Goal: Navigation & Orientation: Find specific page/section

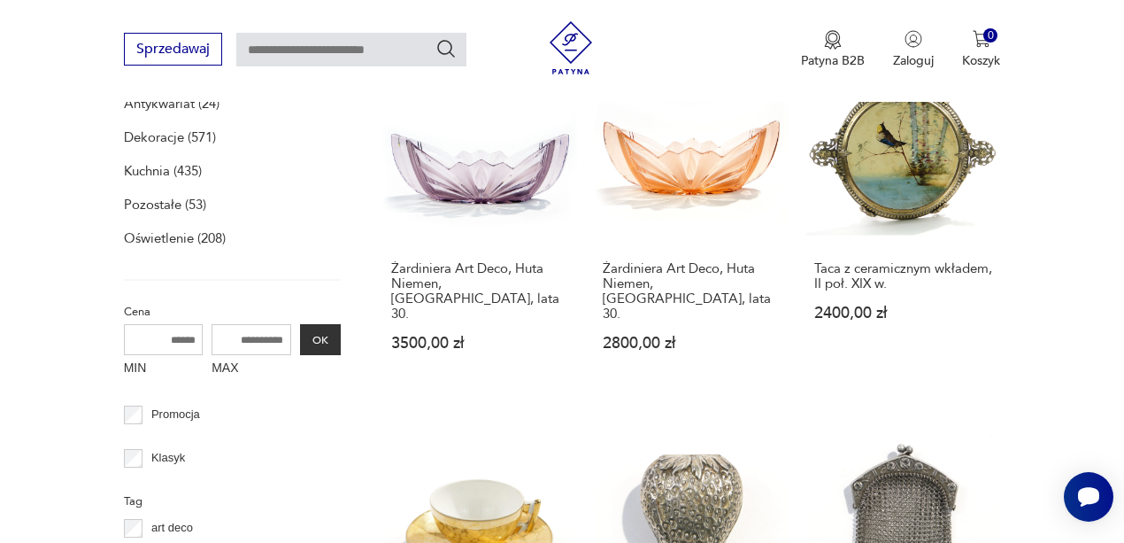
scroll to position [638, 0]
click at [137, 81] on p "Meble (10)" at bounding box center [155, 69] width 63 height 25
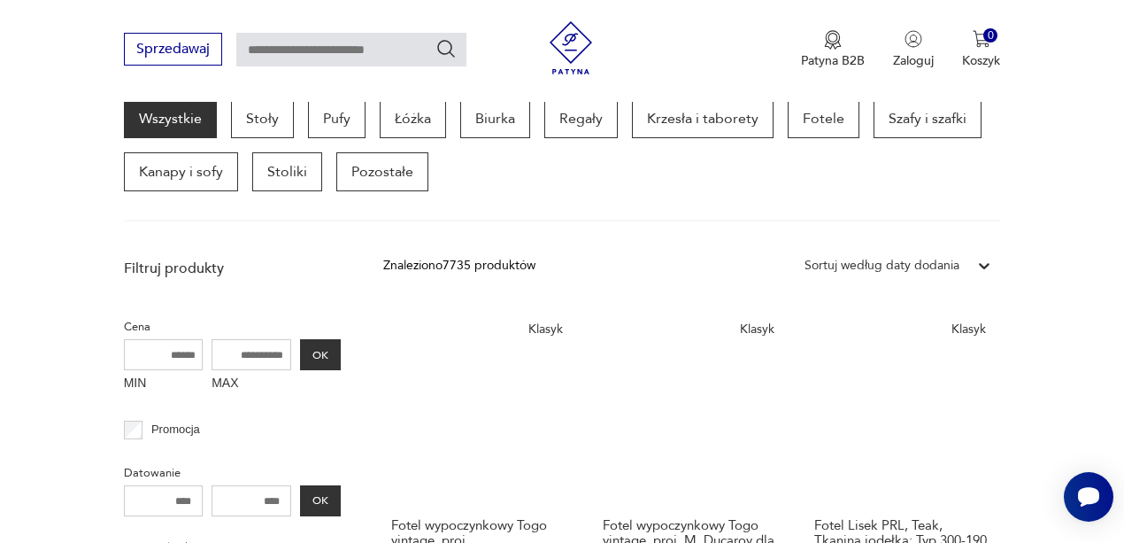
scroll to position [484, 0]
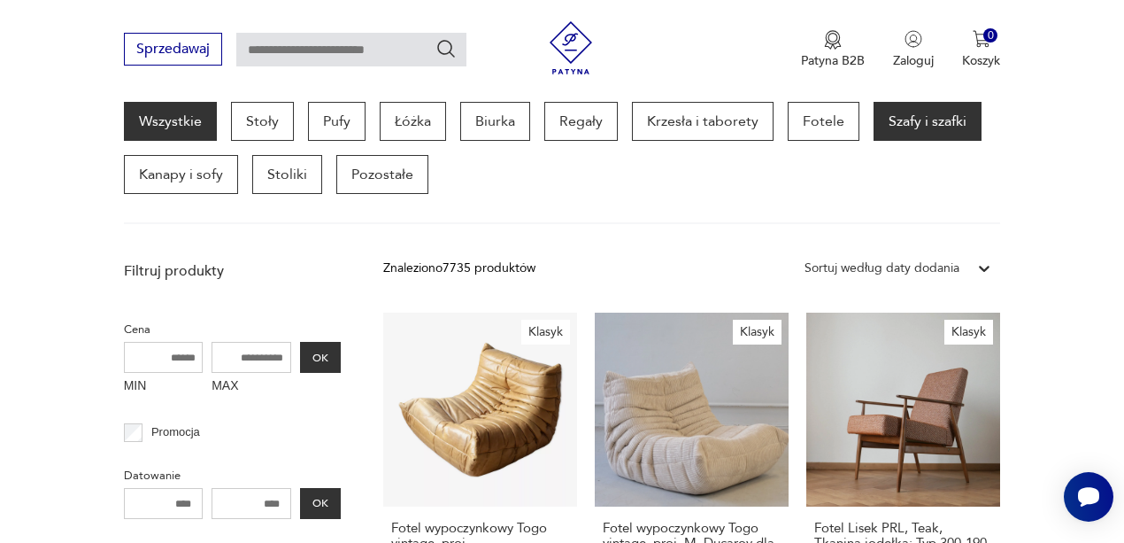
click at [874, 141] on p "Szafy i szafki" at bounding box center [928, 121] width 108 height 39
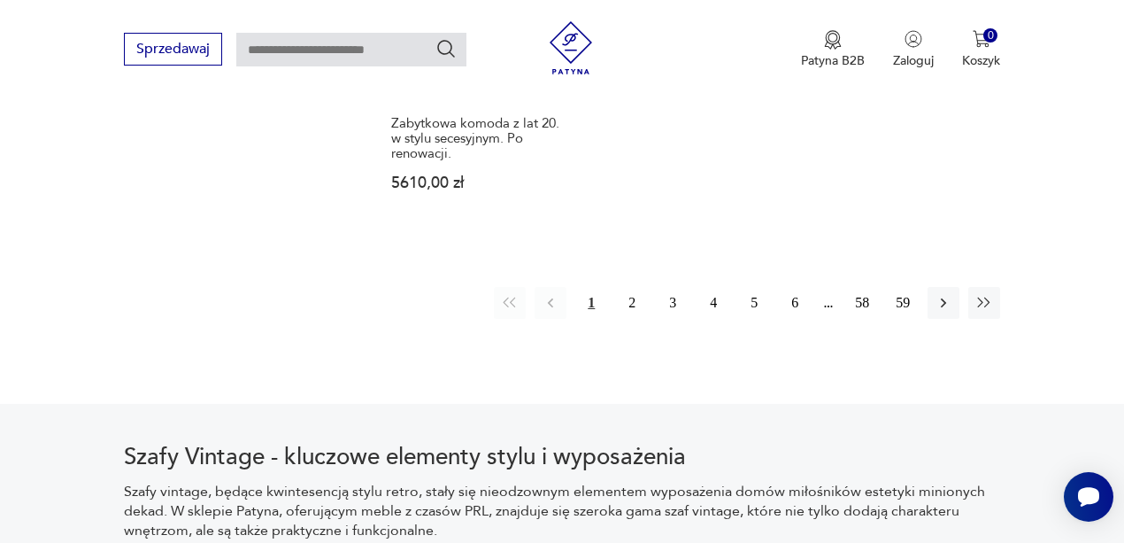
scroll to position [2692, 0]
click at [616, 319] on button "2" at bounding box center [632, 303] width 32 height 32
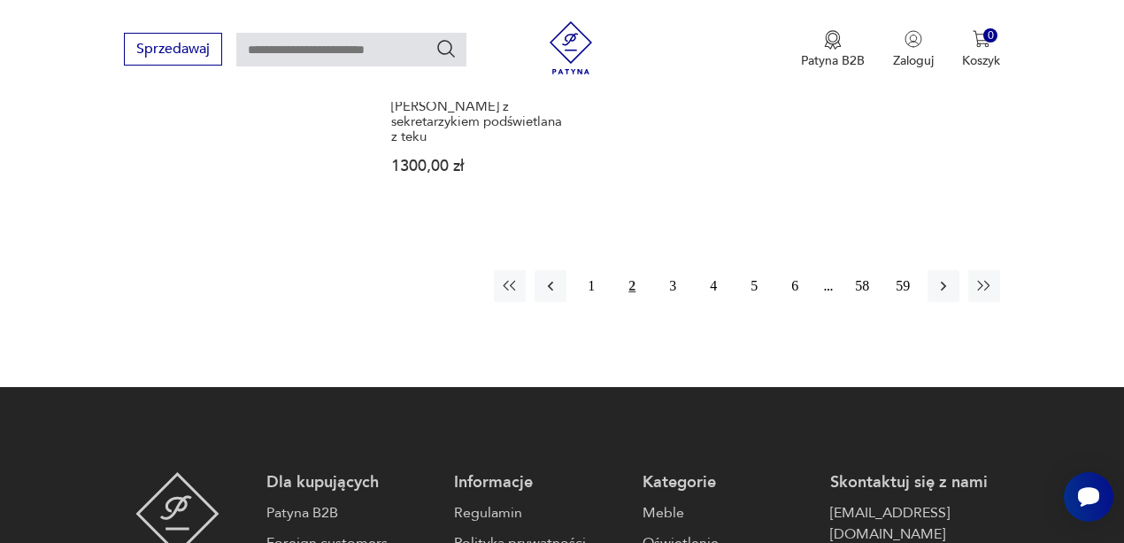
scroll to position [2669, 0]
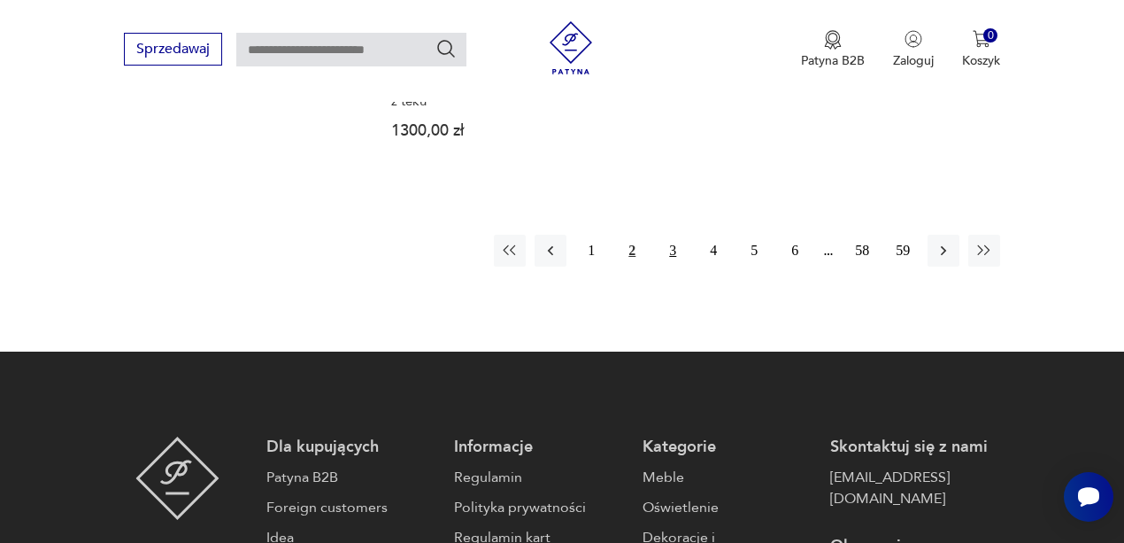
click at [657, 266] on button "3" at bounding box center [673, 251] width 32 height 32
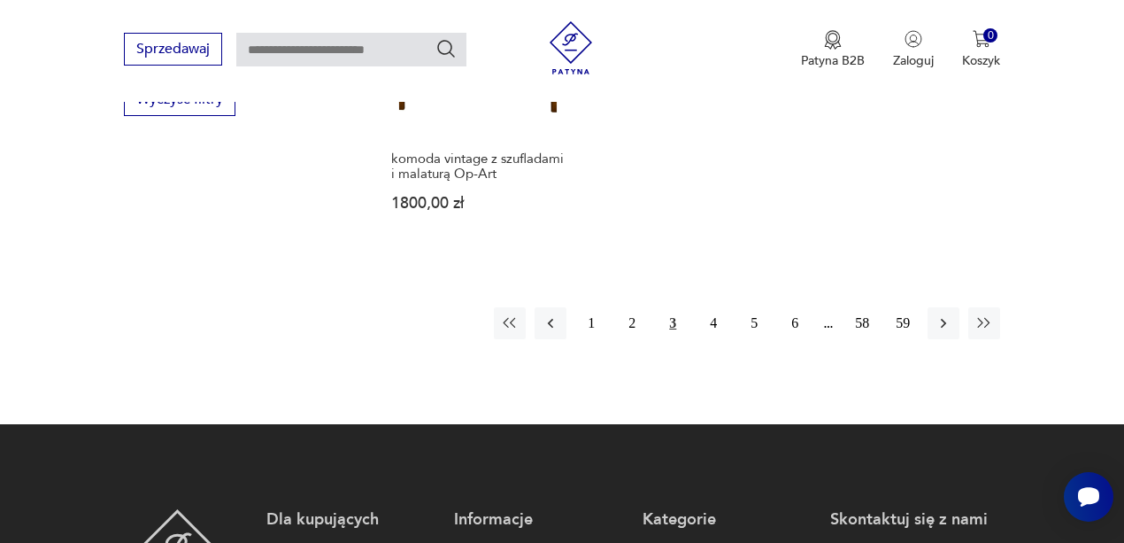
scroll to position [2669, 0]
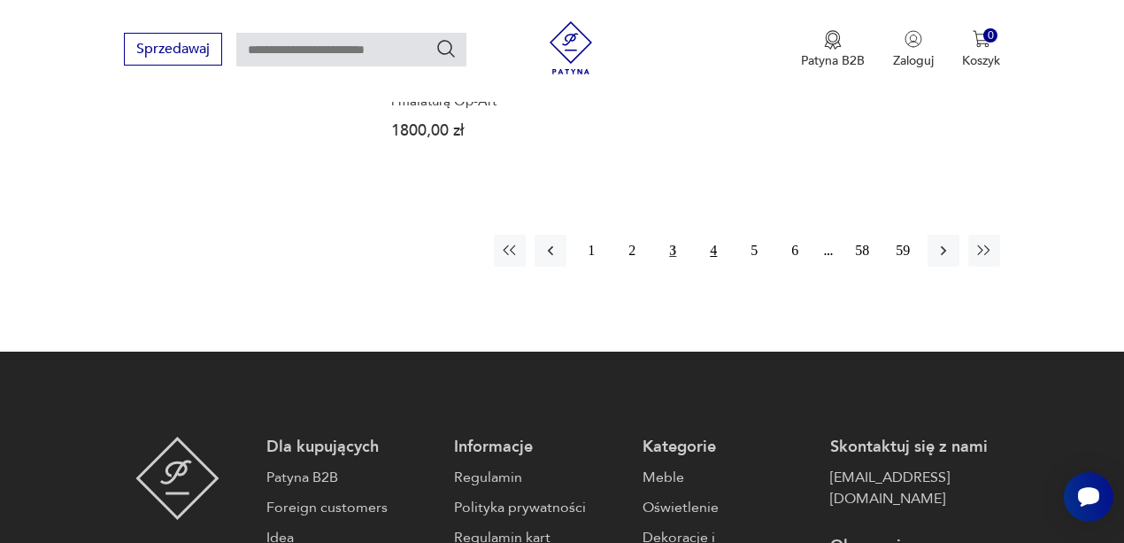
click at [698, 266] on button "4" at bounding box center [714, 251] width 32 height 32
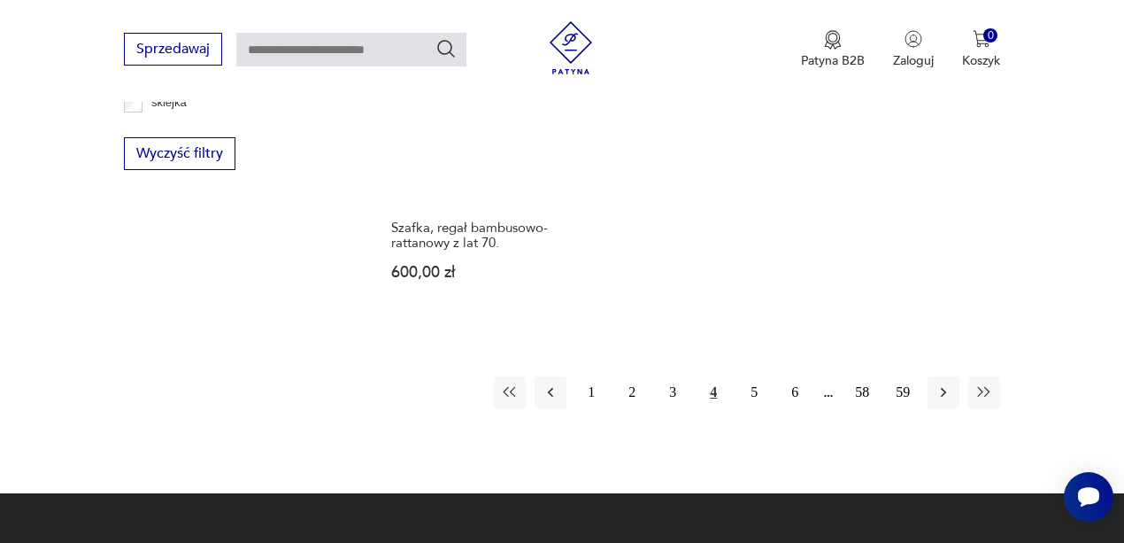
scroll to position [2598, 0]
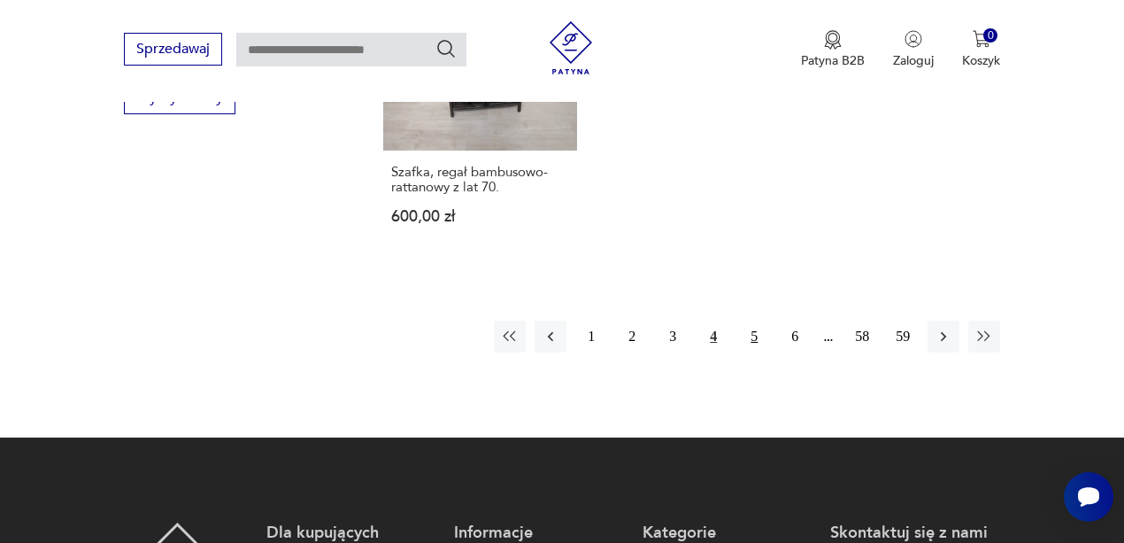
click at [743, 352] on button "5" at bounding box center [754, 337] width 32 height 32
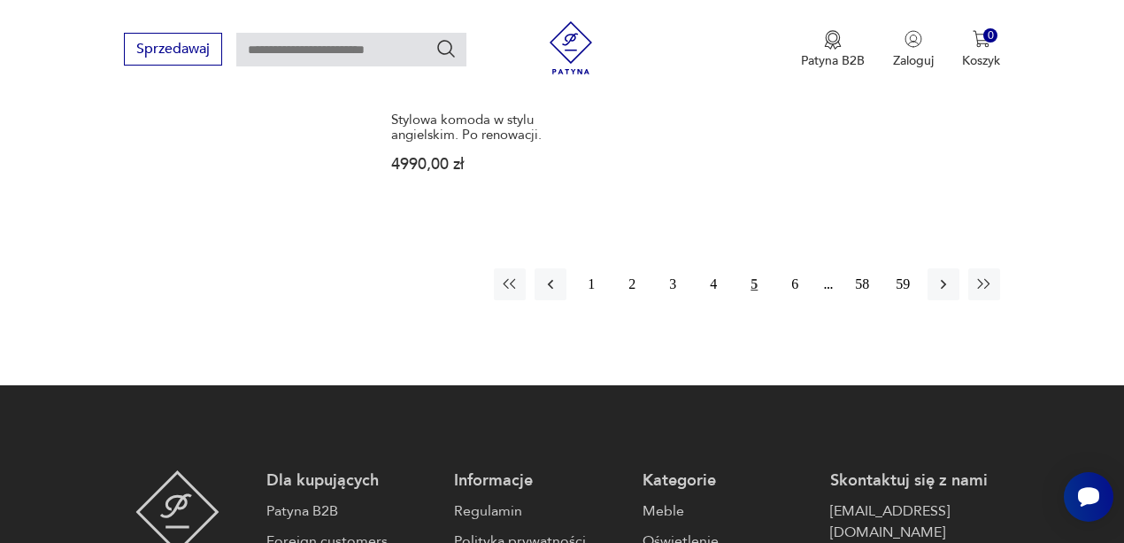
scroll to position [2621, 0]
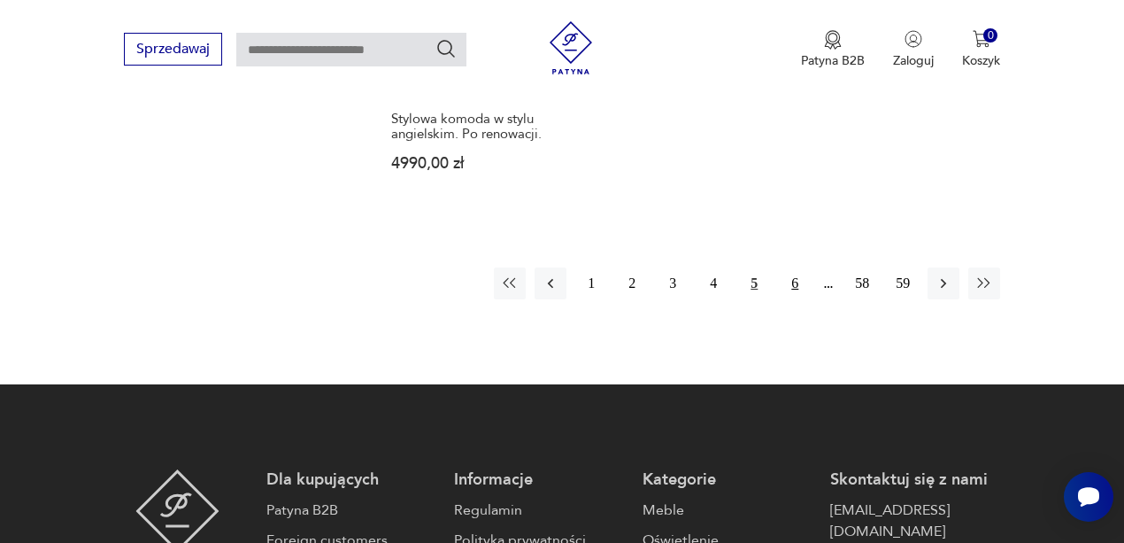
click at [790, 299] on button "6" at bounding box center [795, 283] width 32 height 32
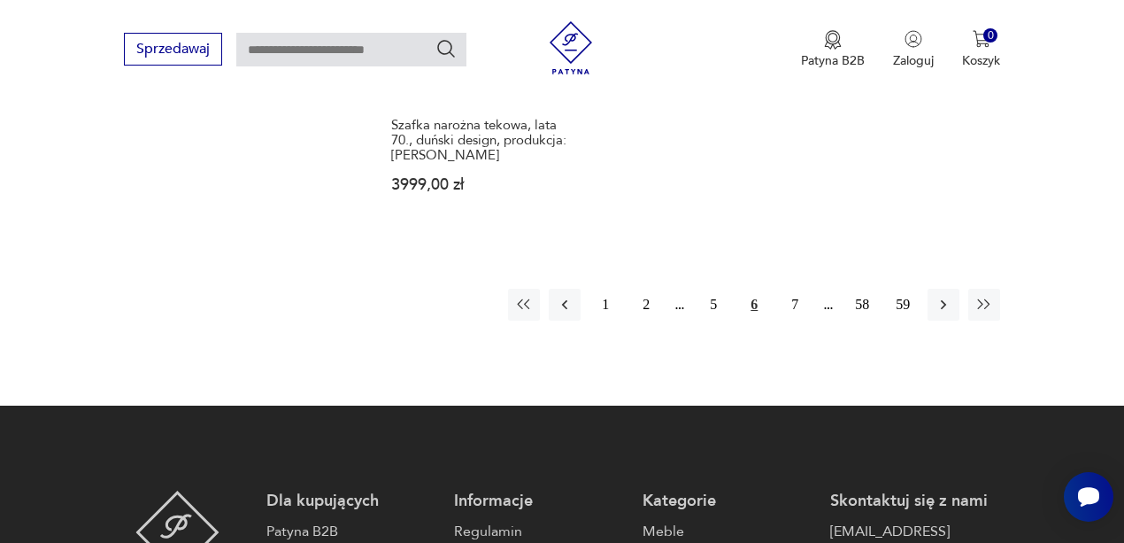
scroll to position [2669, 0]
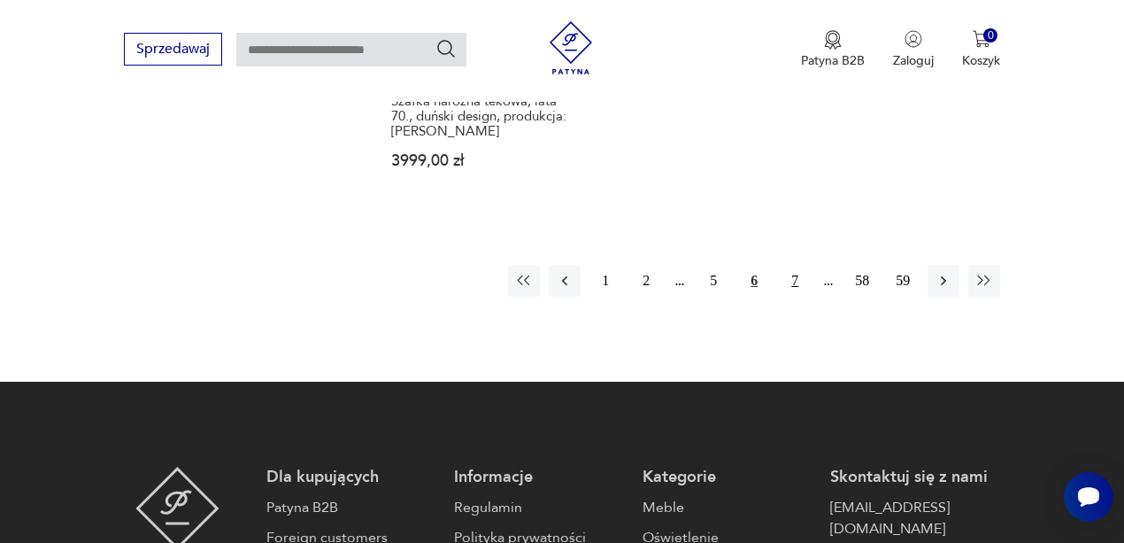
click at [792, 297] on button "7" at bounding box center [795, 281] width 32 height 32
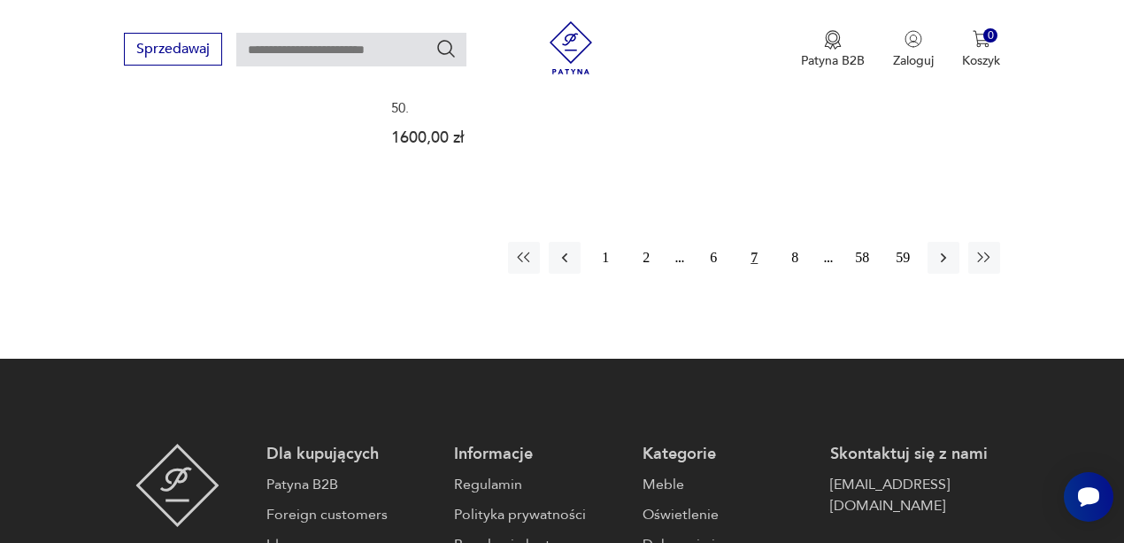
scroll to position [2715, 0]
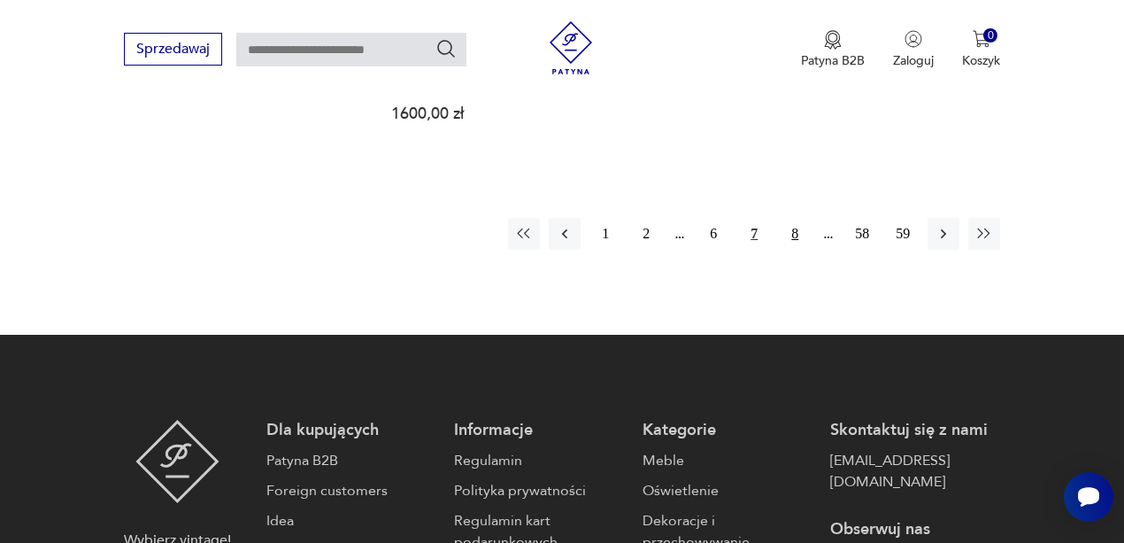
click at [790, 250] on button "8" at bounding box center [795, 234] width 32 height 32
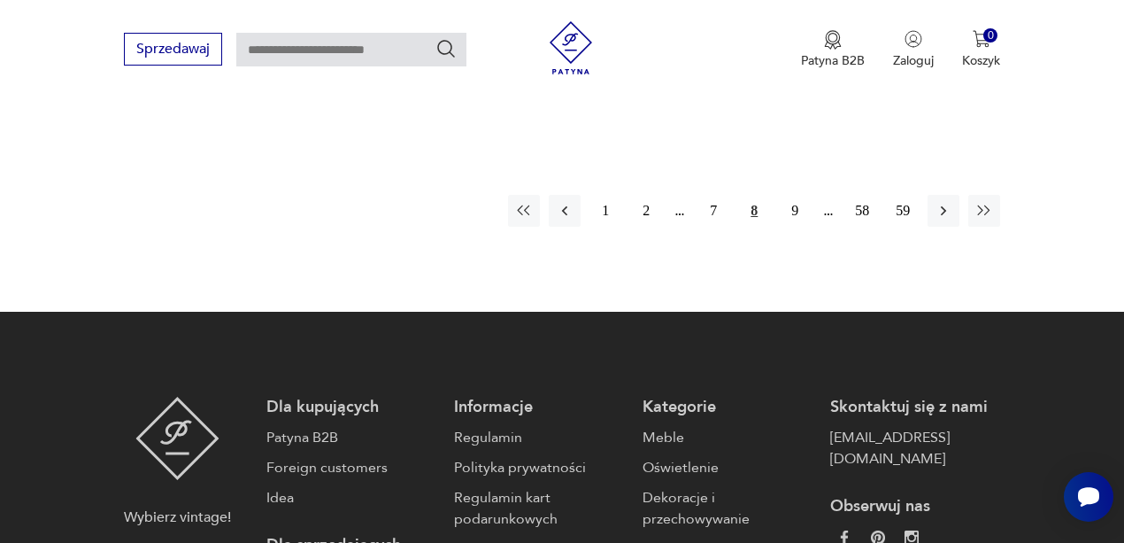
scroll to position [2692, 0]
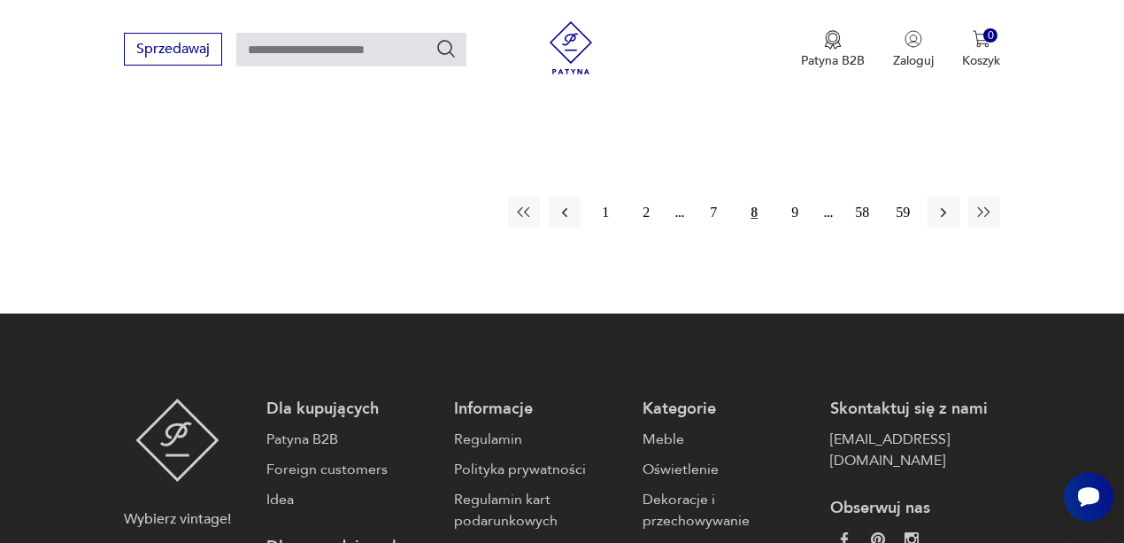
click at [790, 228] on button "9" at bounding box center [795, 213] width 32 height 32
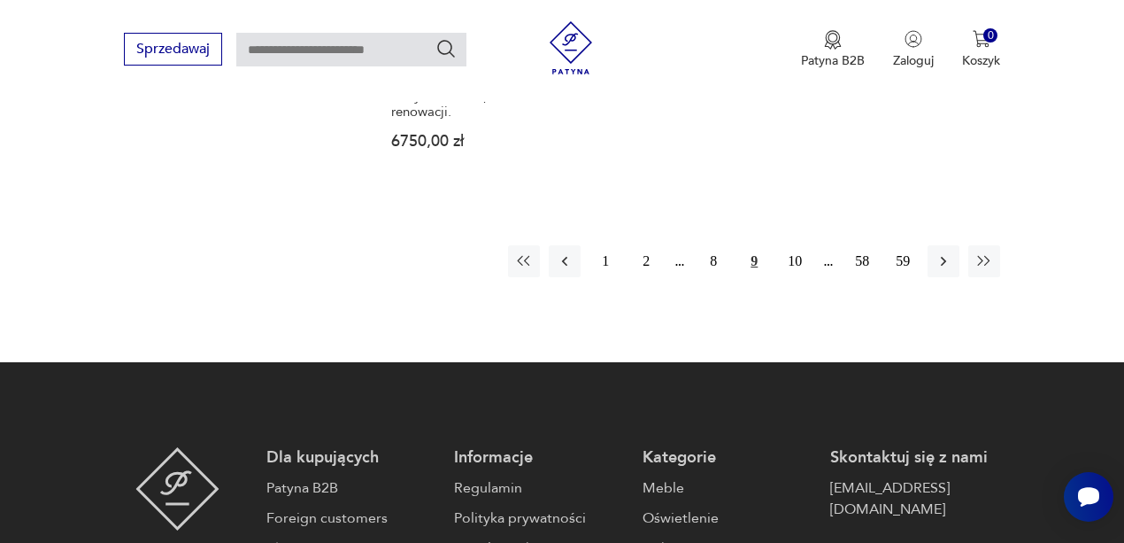
scroll to position [2715, 0]
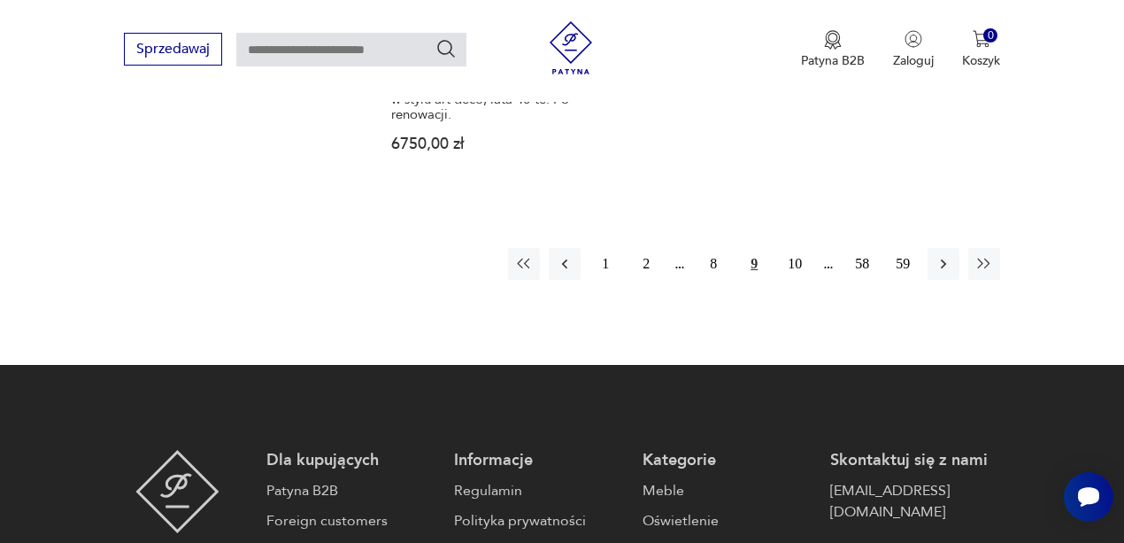
click at [790, 280] on button "10" at bounding box center [795, 264] width 32 height 32
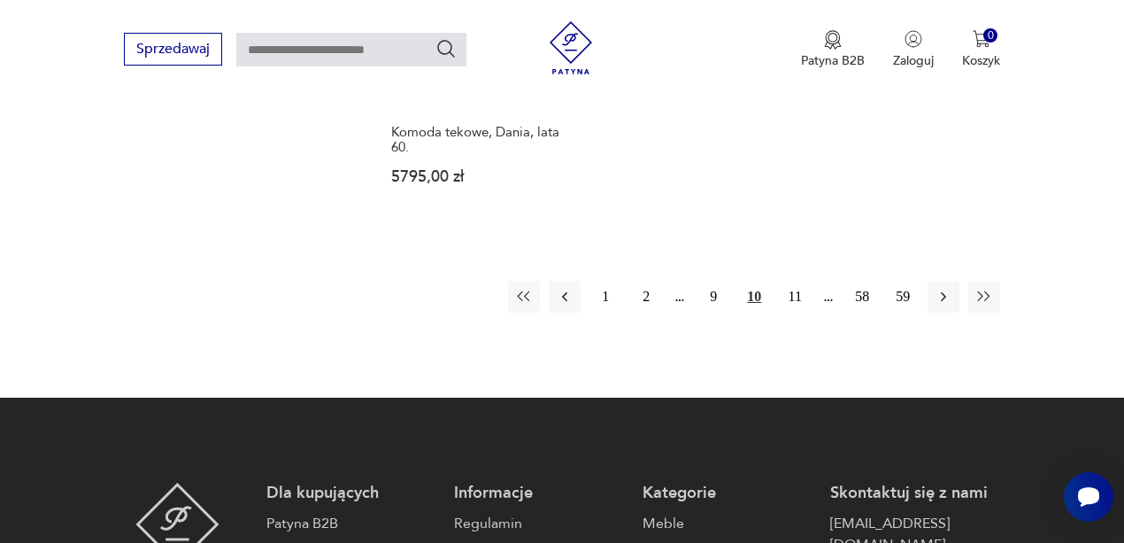
scroll to position [2669, 0]
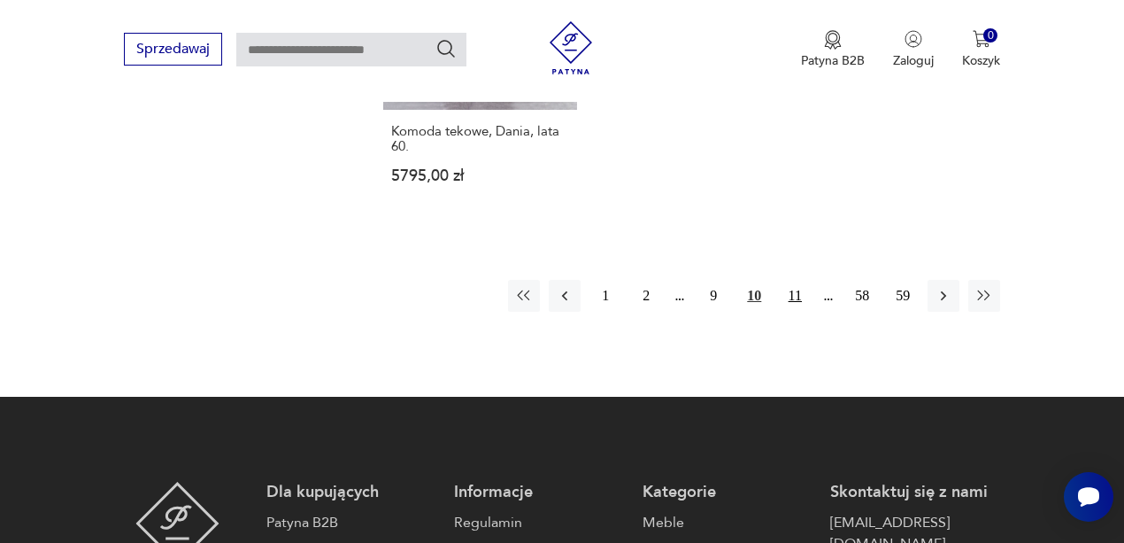
click at [791, 312] on button "11" at bounding box center [795, 296] width 32 height 32
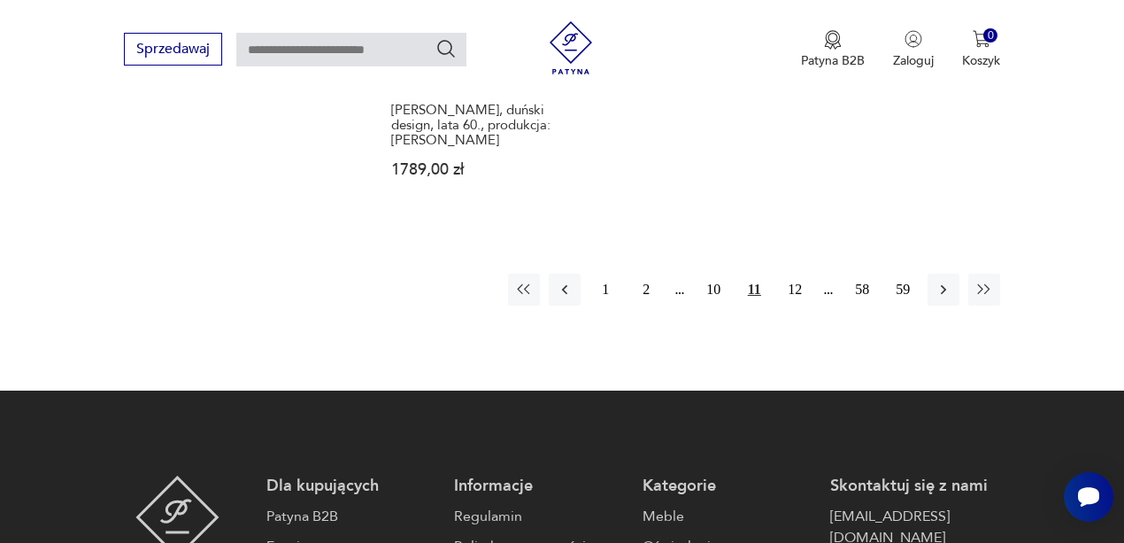
scroll to position [2669, 0]
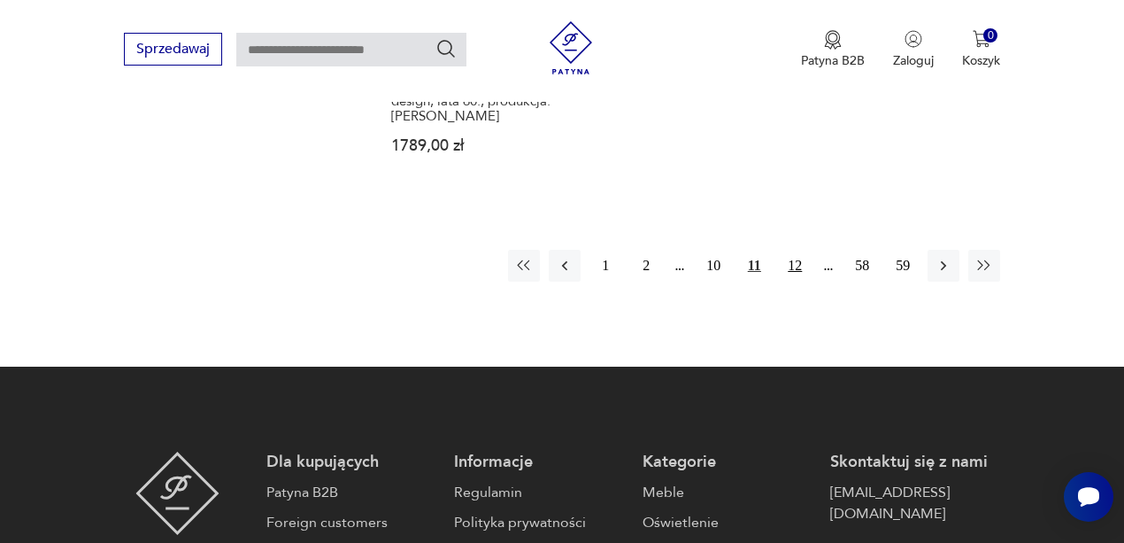
click at [791, 282] on button "12" at bounding box center [795, 266] width 32 height 32
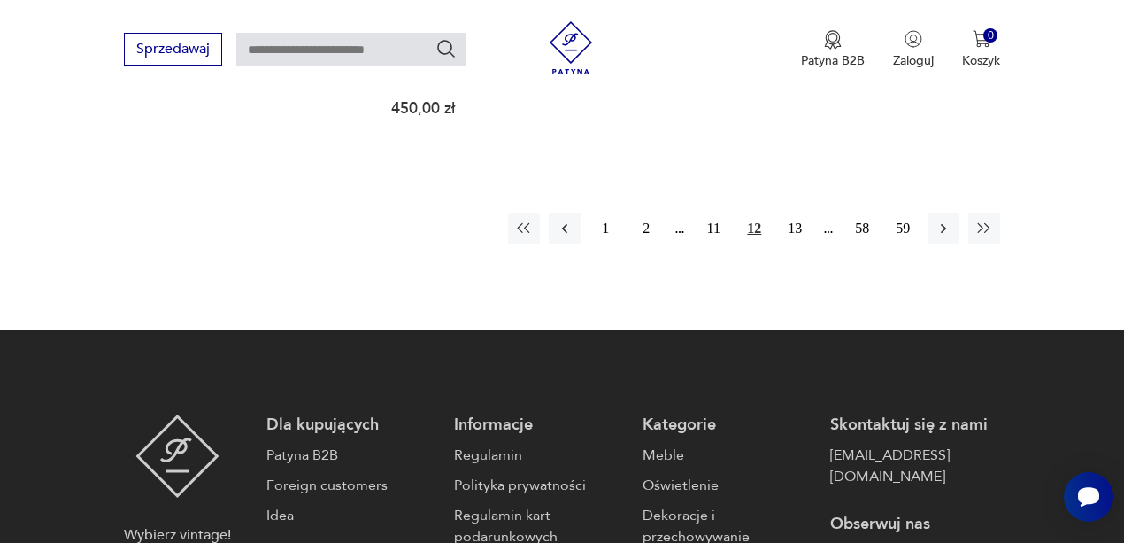
scroll to position [2715, 0]
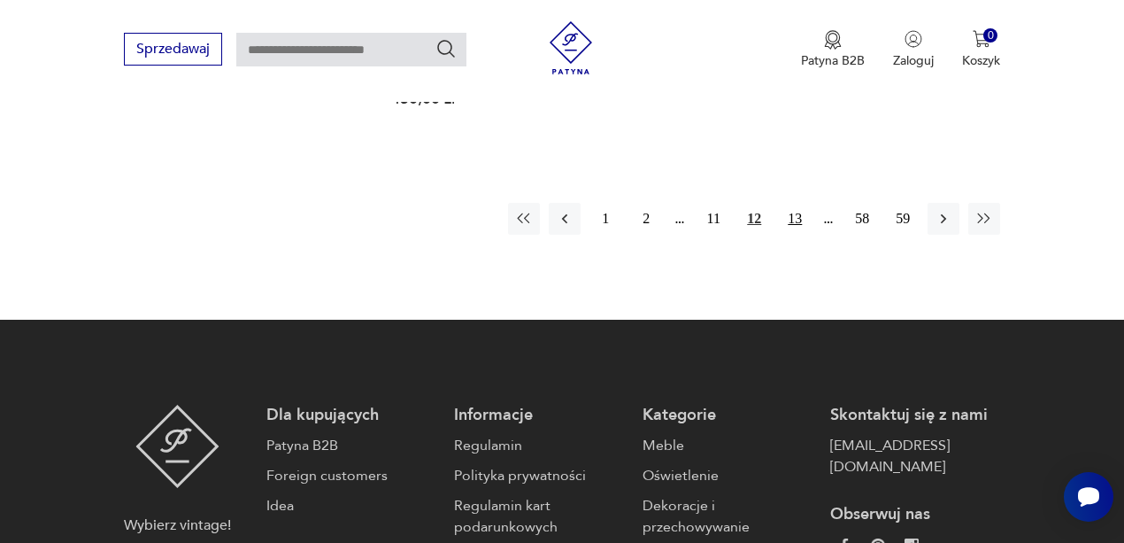
click at [793, 235] on button "13" at bounding box center [795, 219] width 32 height 32
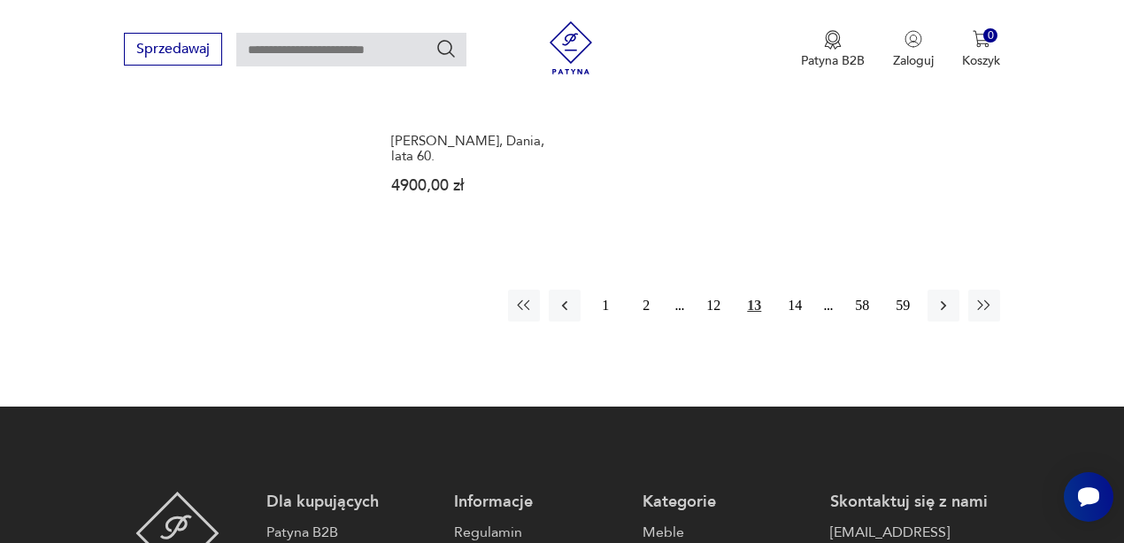
scroll to position [2645, 0]
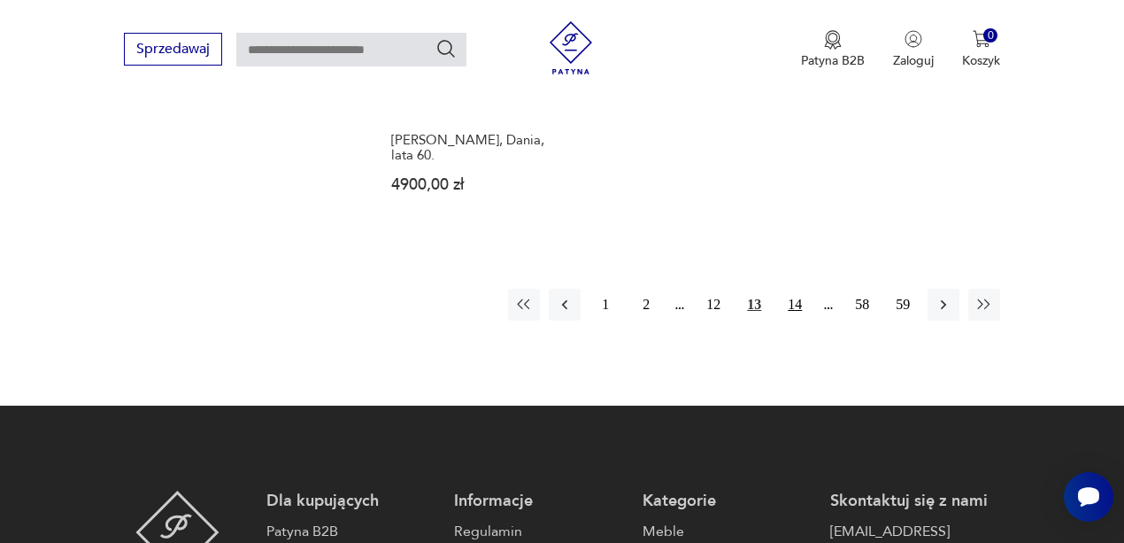
click at [793, 321] on button "14" at bounding box center [795, 305] width 32 height 32
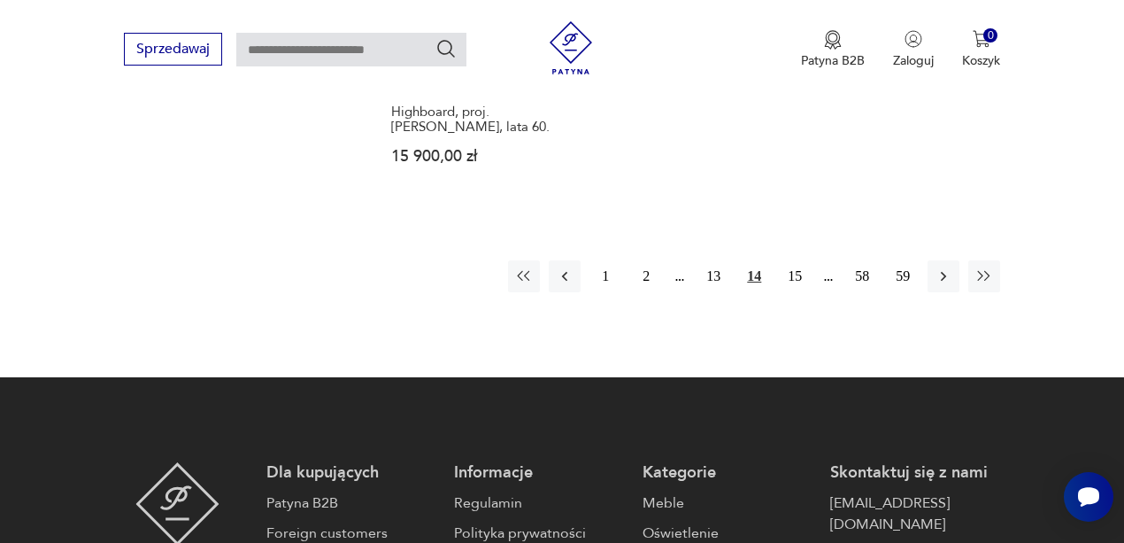
scroll to position [2645, 0]
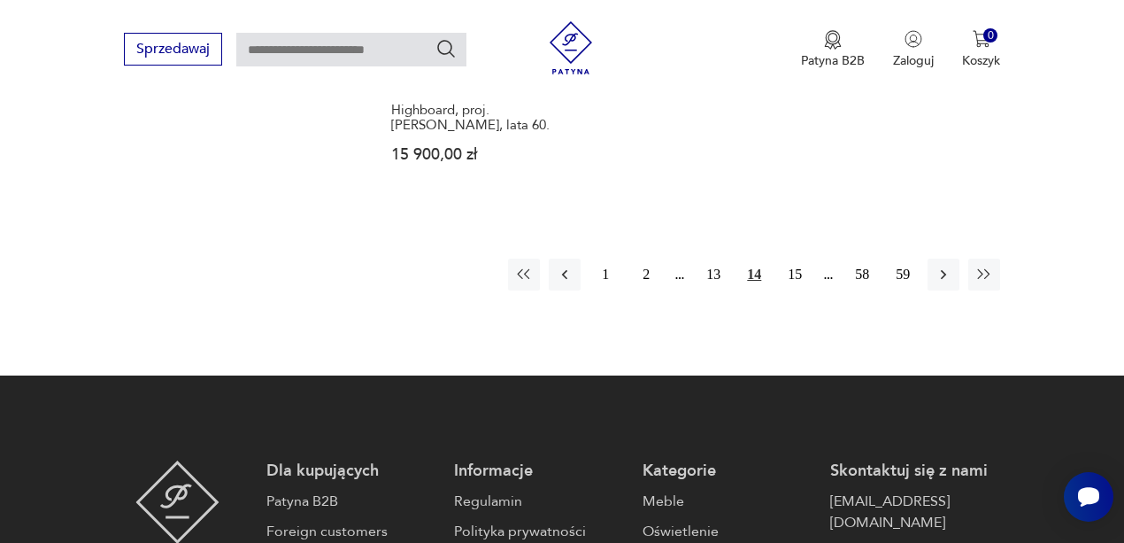
click at [793, 290] on button "15" at bounding box center [795, 275] width 32 height 32
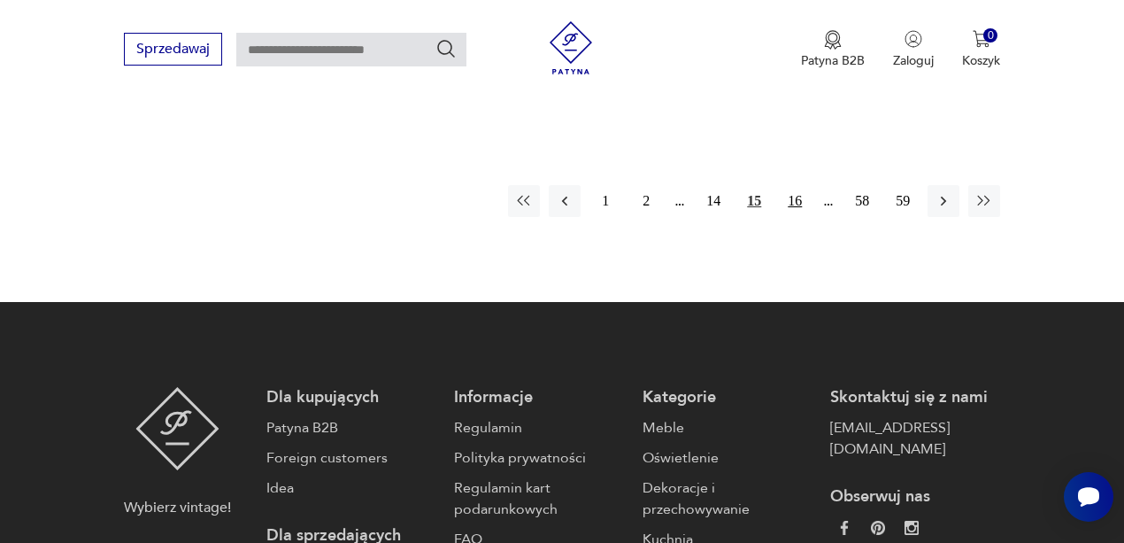
scroll to position [2786, 0]
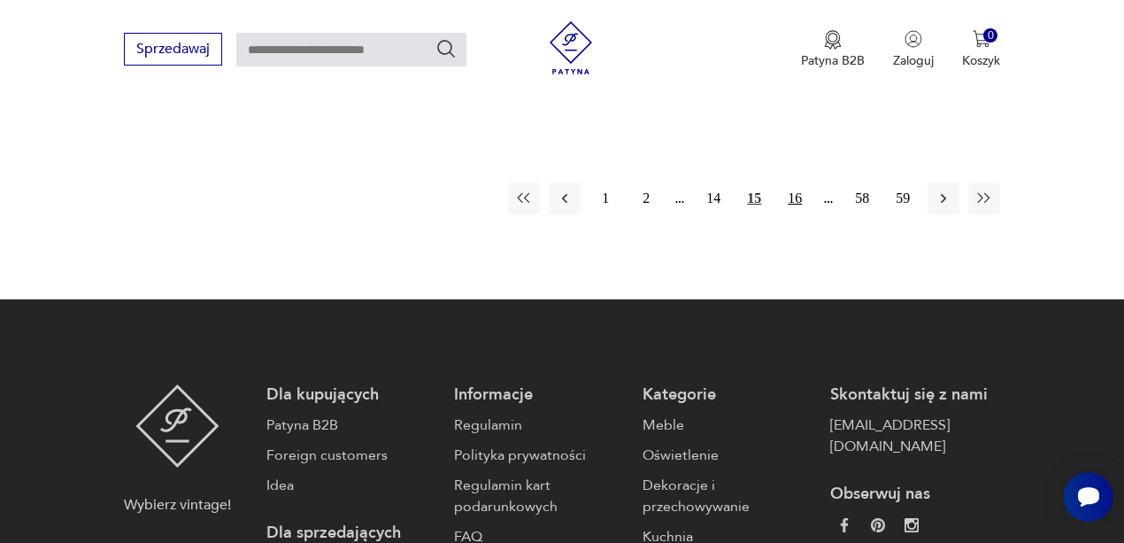
click at [793, 214] on button "16" at bounding box center [795, 198] width 32 height 32
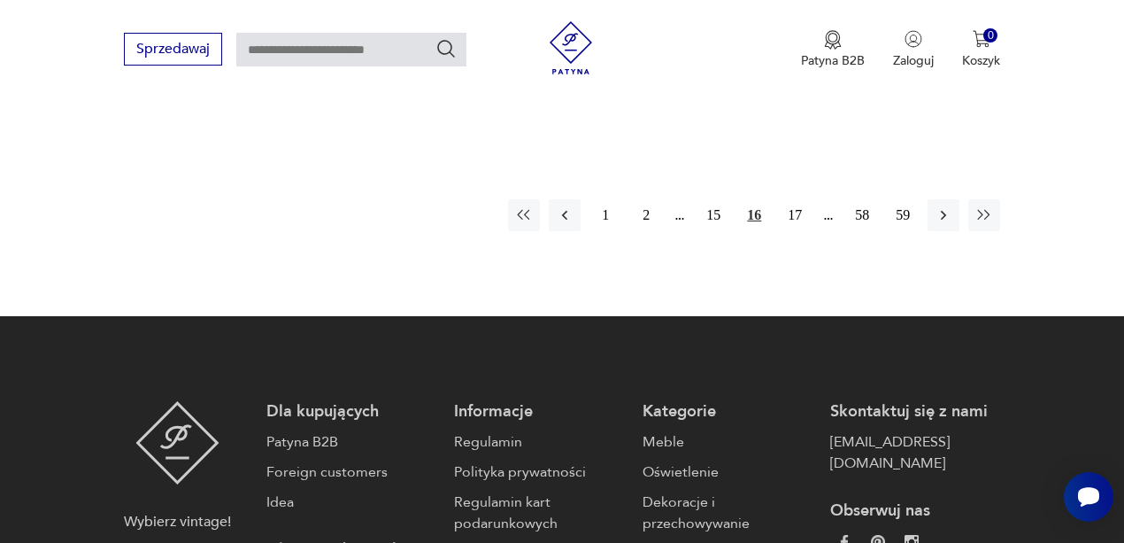
scroll to position [2739, 0]
click at [793, 231] on button "17" at bounding box center [795, 215] width 32 height 32
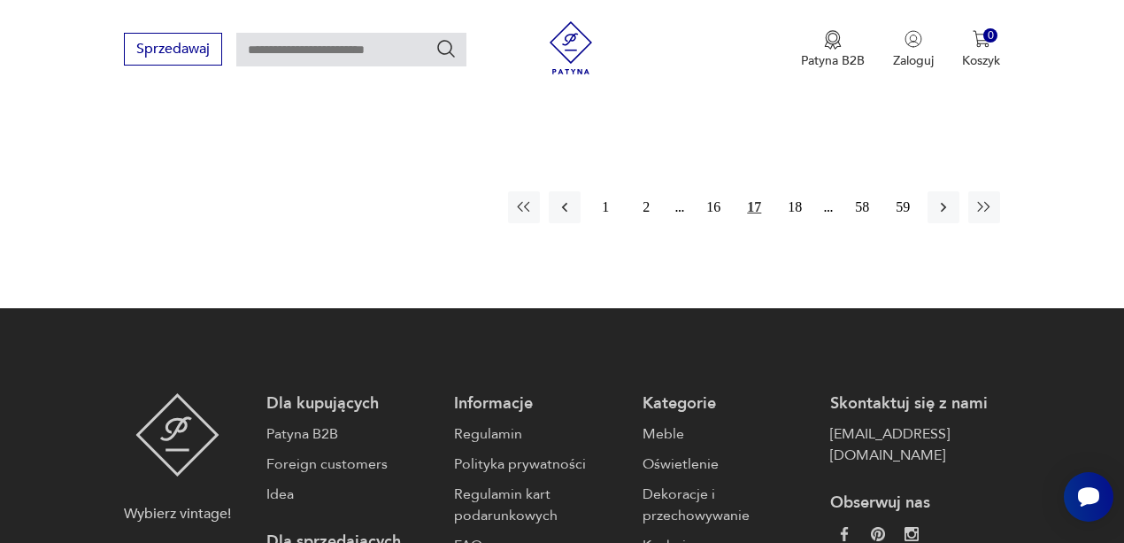
scroll to position [2739, 0]
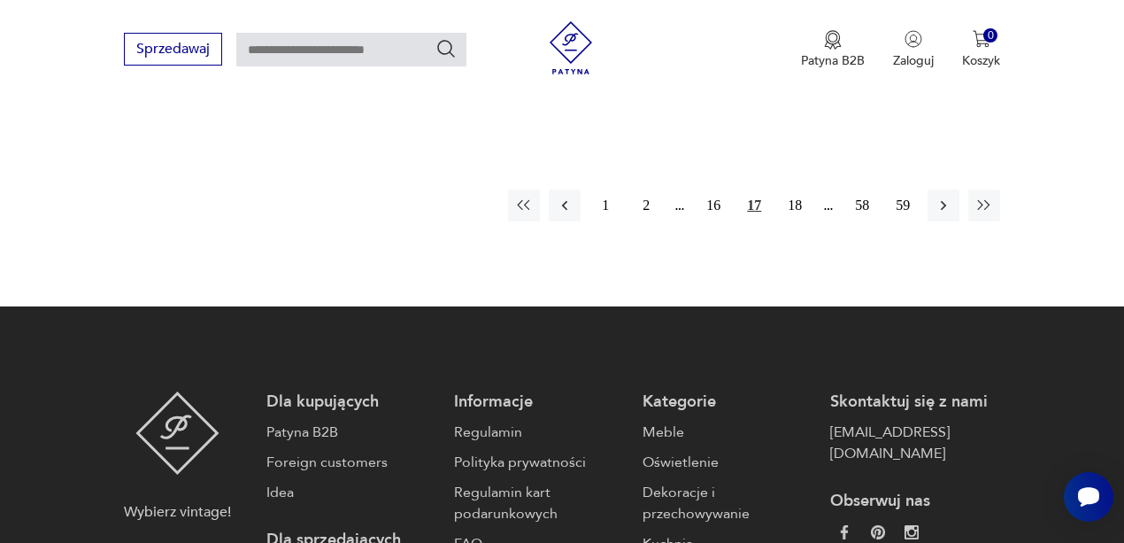
click at [793, 221] on button "18" at bounding box center [795, 205] width 32 height 32
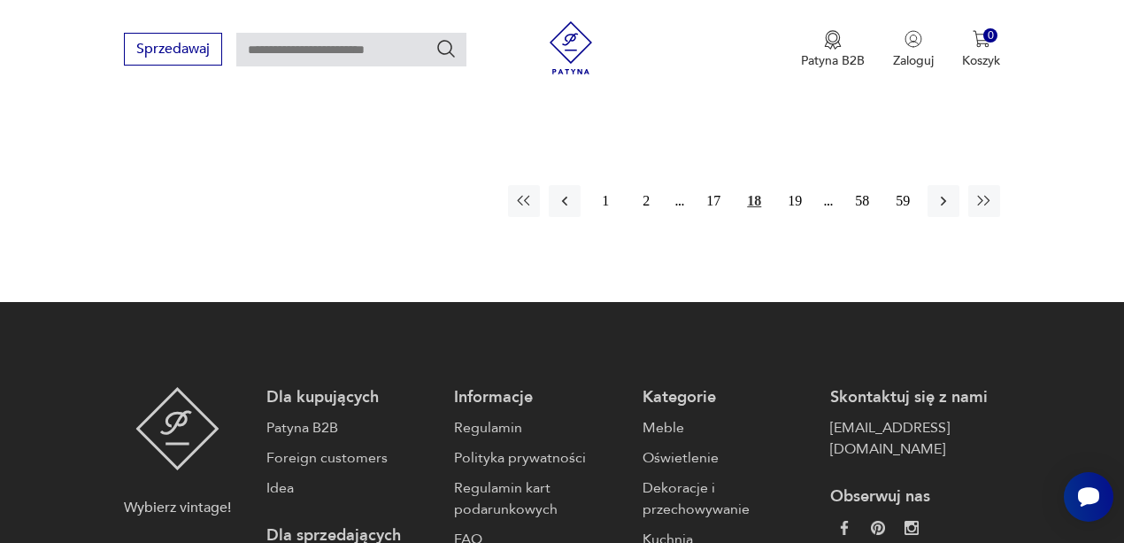
scroll to position [2739, 0]
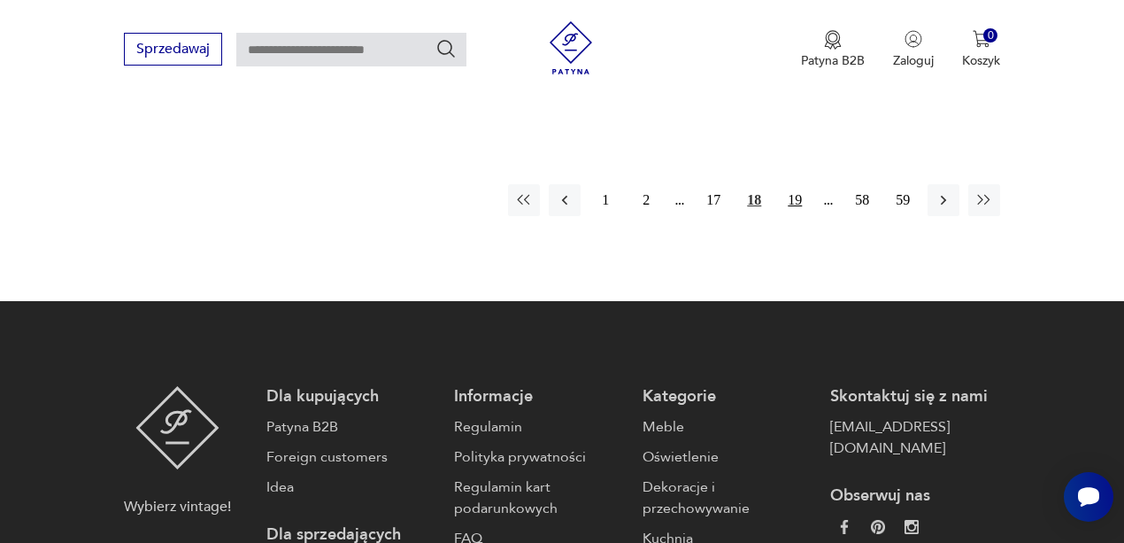
click at [793, 216] on button "19" at bounding box center [795, 200] width 32 height 32
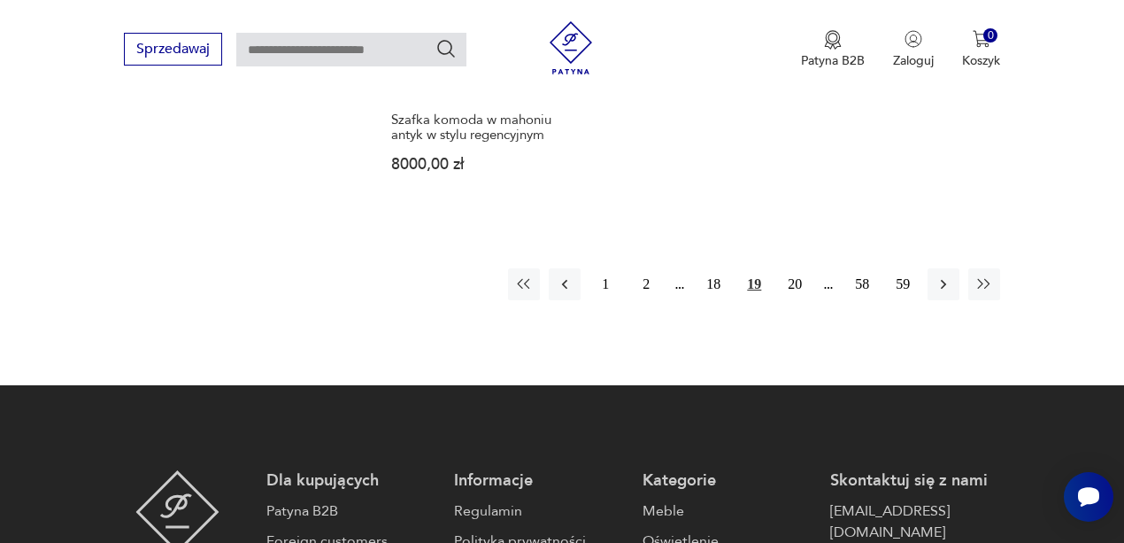
scroll to position [2739, 0]
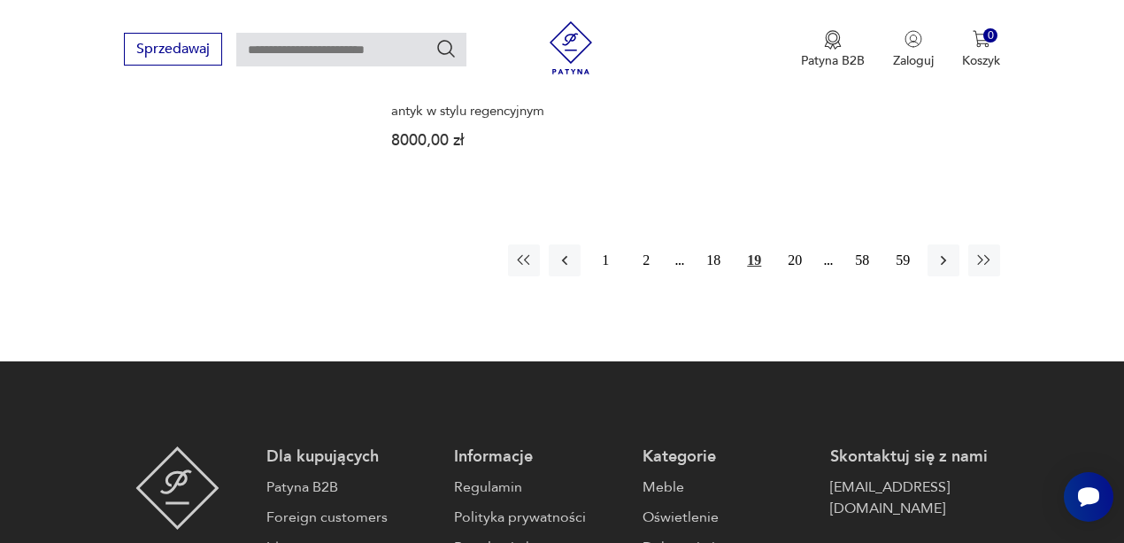
click at [793, 276] on button "20" at bounding box center [795, 260] width 32 height 32
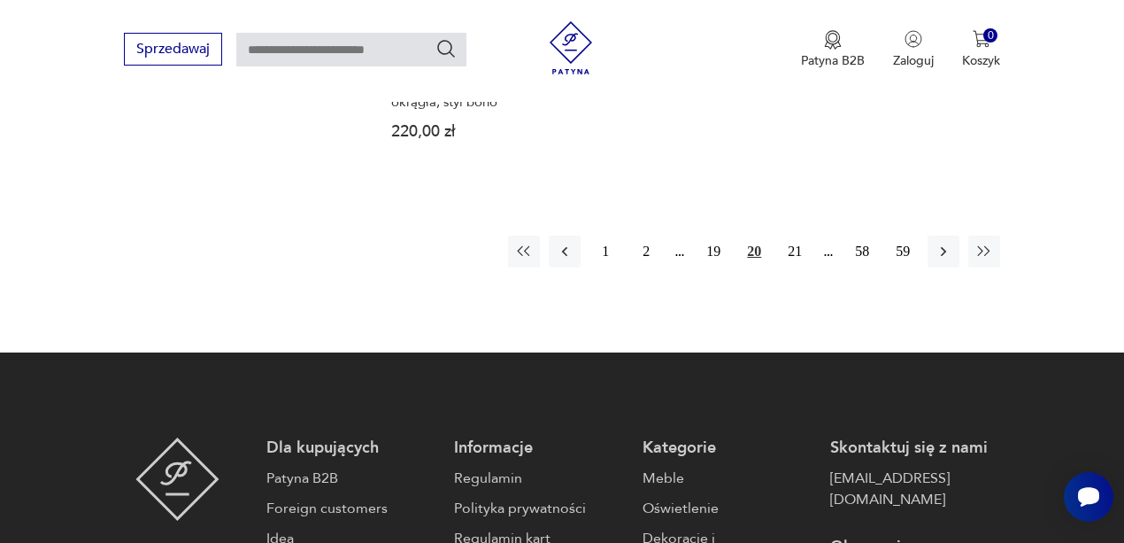
scroll to position [2739, 0]
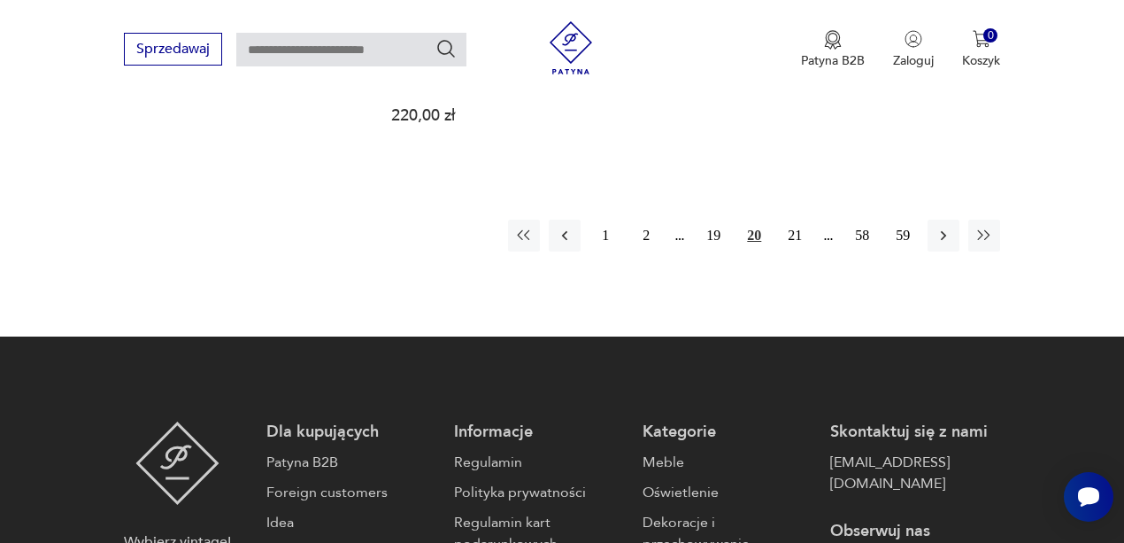
click at [793, 251] on button "21" at bounding box center [795, 236] width 32 height 32
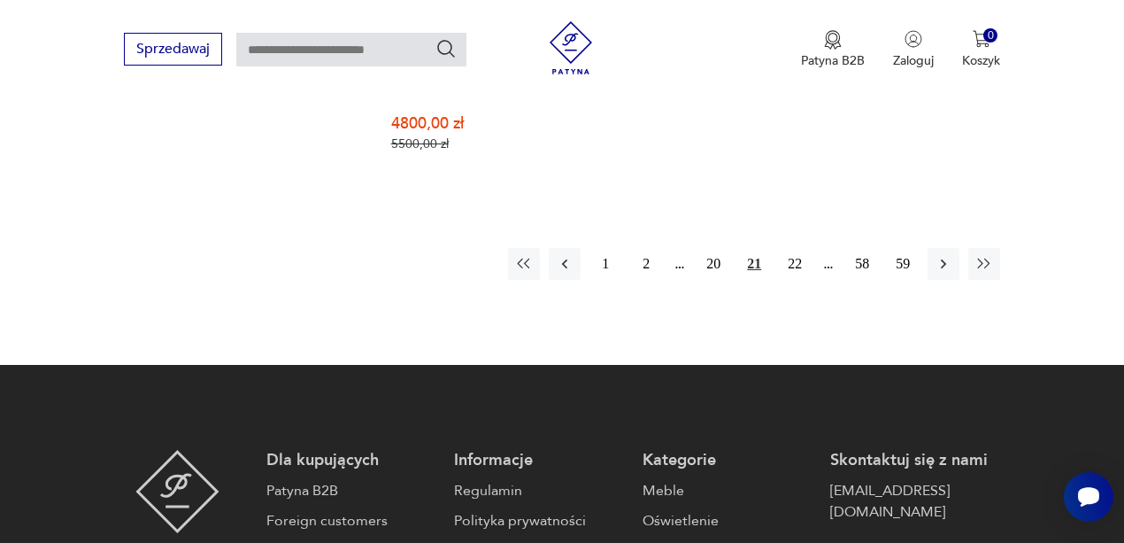
scroll to position [2715, 0]
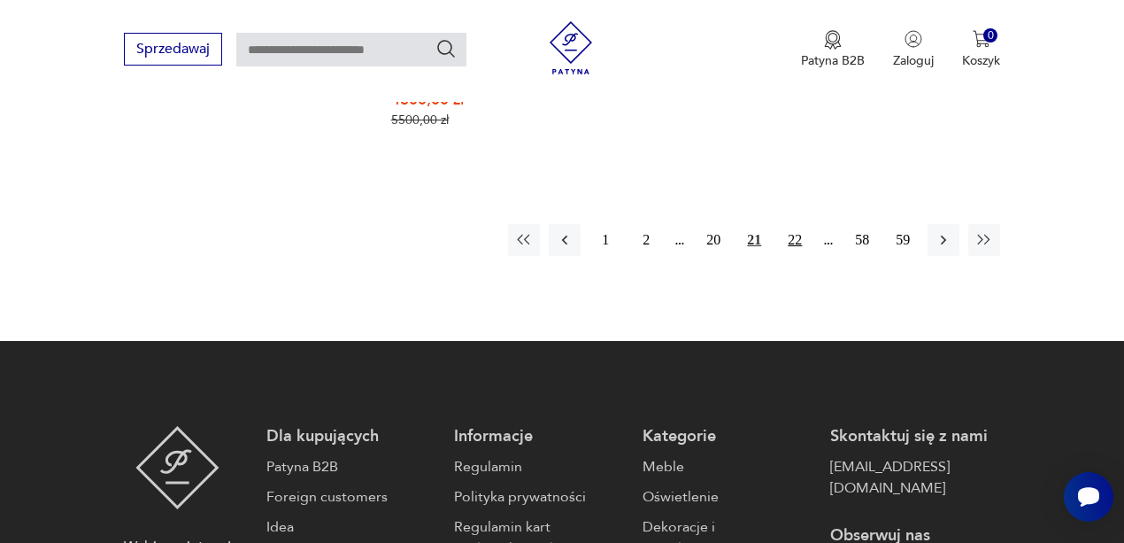
click at [793, 256] on button "22" at bounding box center [795, 240] width 32 height 32
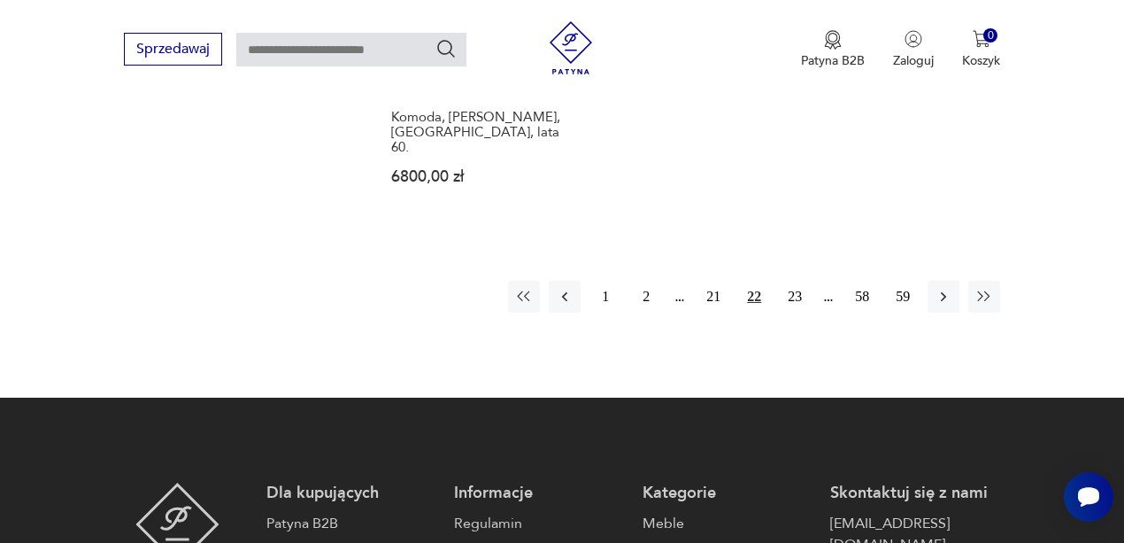
scroll to position [2739, 0]
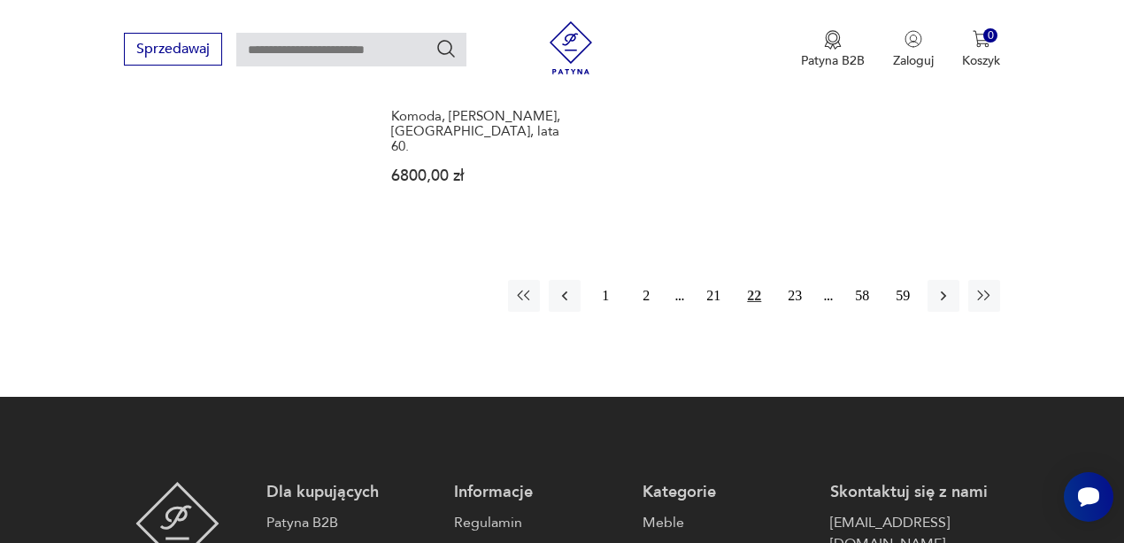
click at [793, 312] on button "23" at bounding box center [795, 296] width 32 height 32
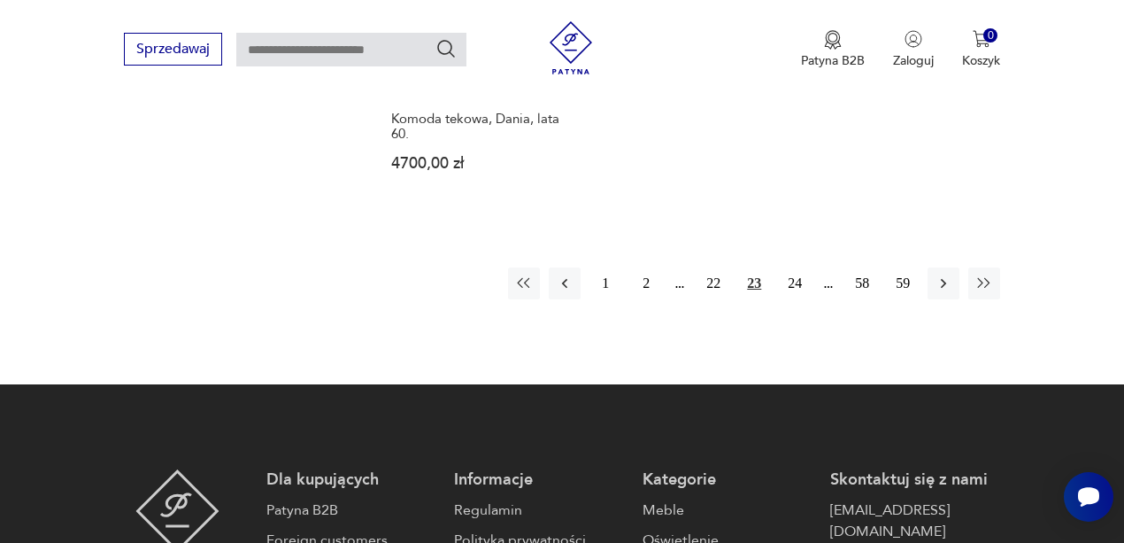
scroll to position [2669, 0]
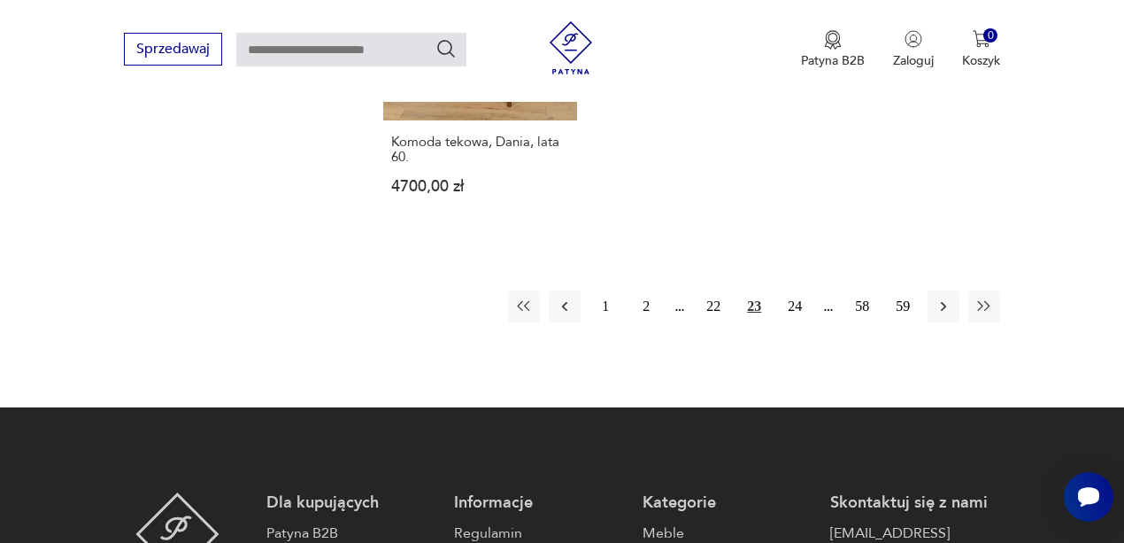
click at [793, 322] on button "24" at bounding box center [795, 306] width 32 height 32
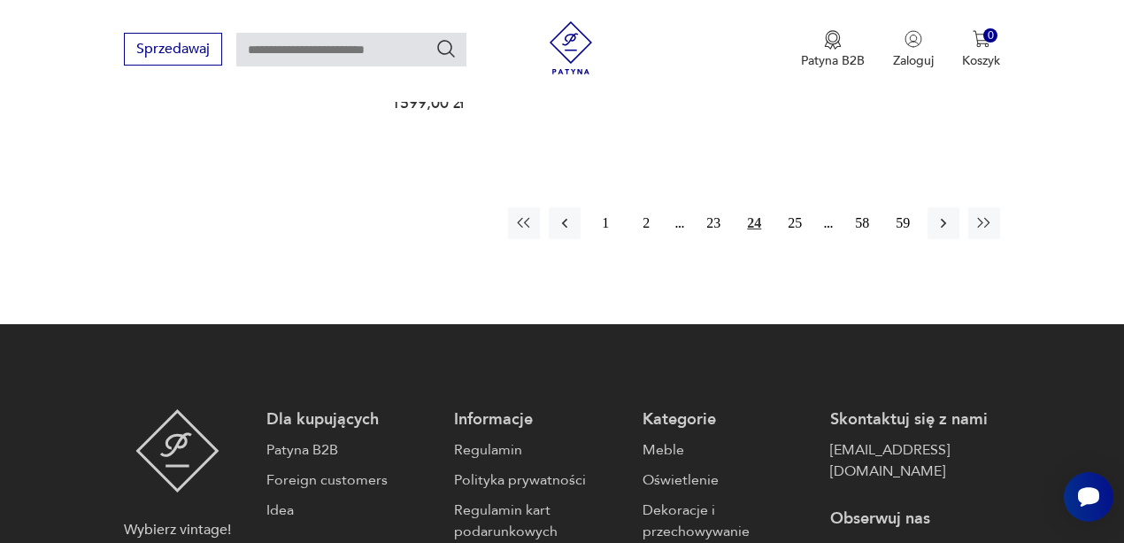
scroll to position [2810, 0]
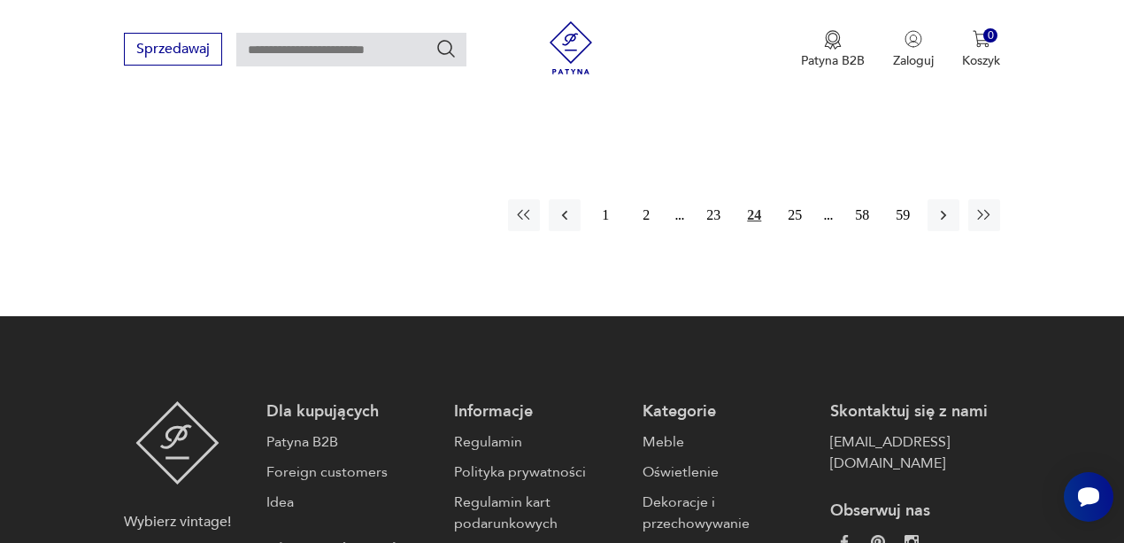
click at [793, 231] on button "25" at bounding box center [795, 215] width 32 height 32
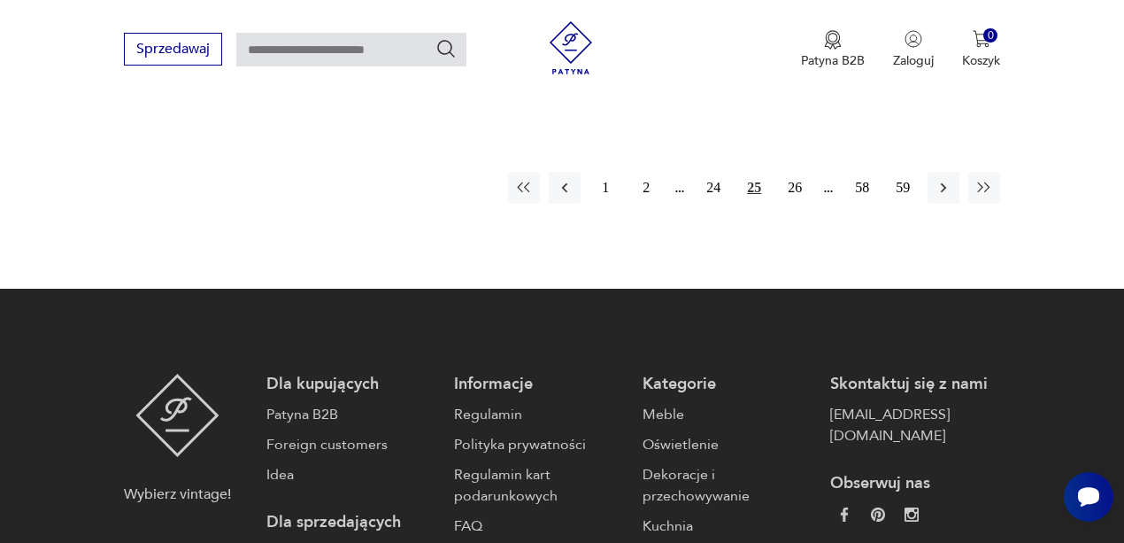
scroll to position [2833, 0]
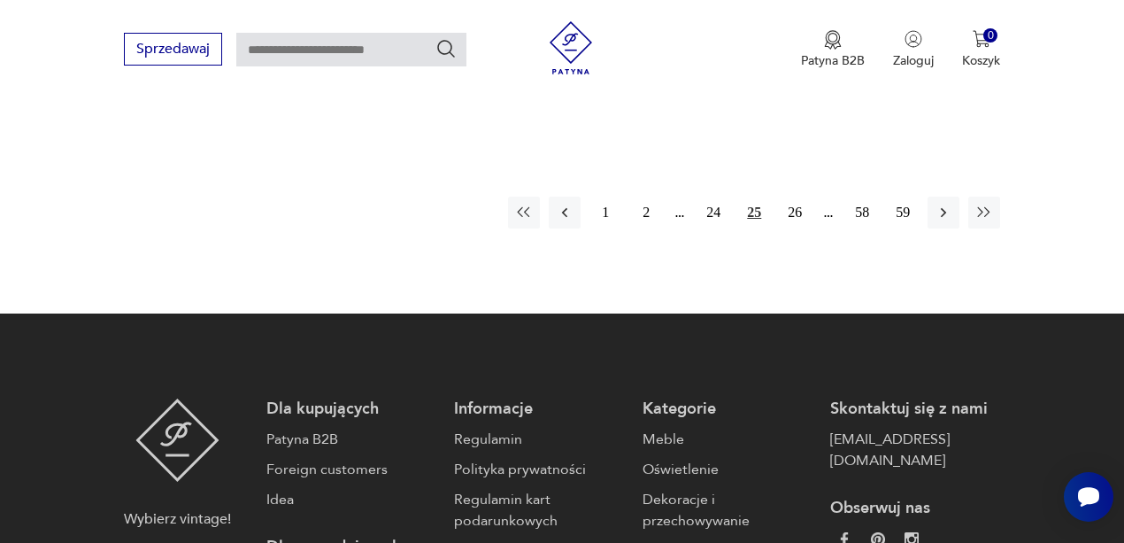
click at [793, 228] on button "26" at bounding box center [795, 213] width 32 height 32
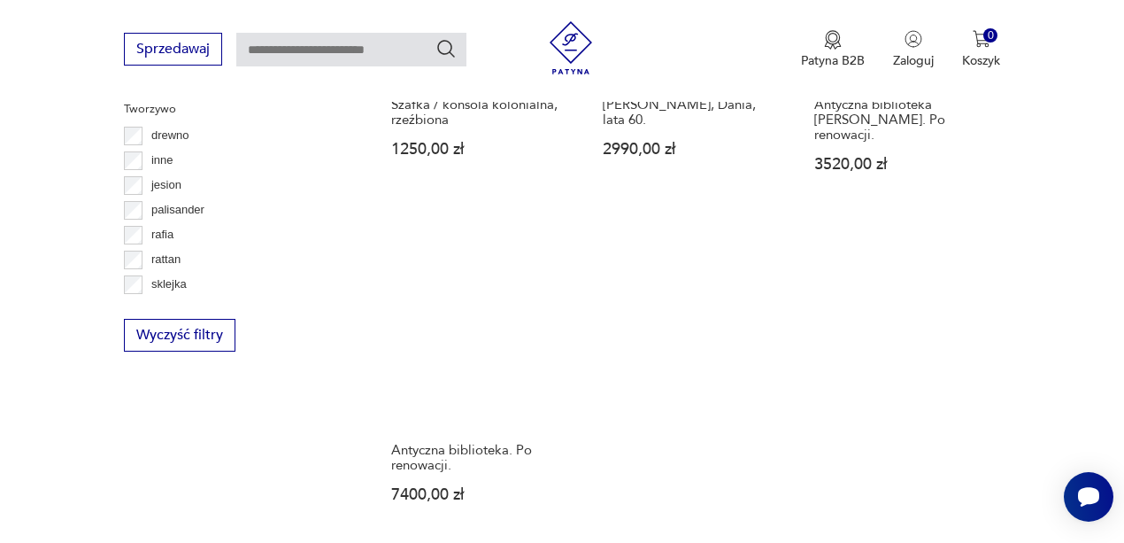
scroll to position [2361, 0]
